Goal: Transaction & Acquisition: Purchase product/service

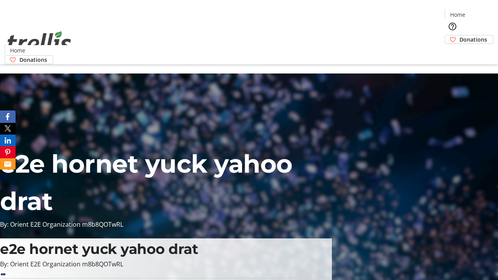
click at [460, 35] on span "Donations" at bounding box center [474, 39] width 28 height 8
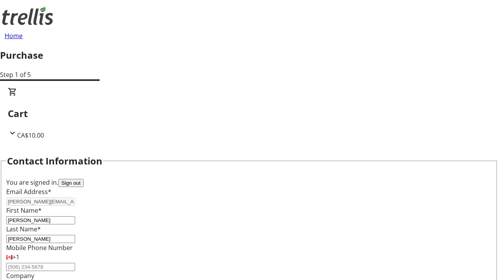
select select "BC"
select select "CA"
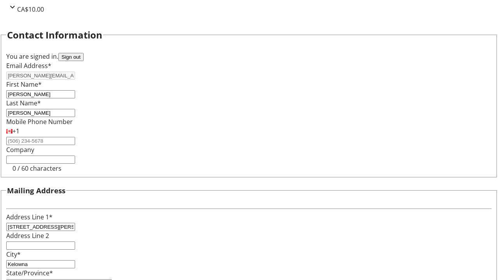
type input "V1Y 0C2"
